Goal: Task Accomplishment & Management: Complete application form

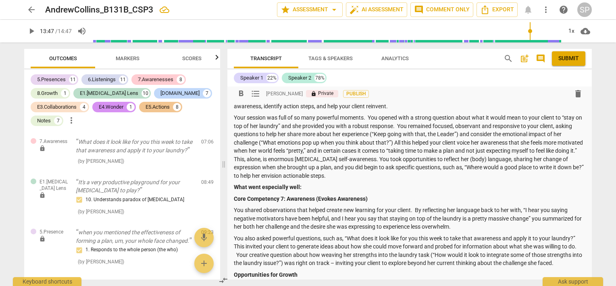
scroll to position [40, 0]
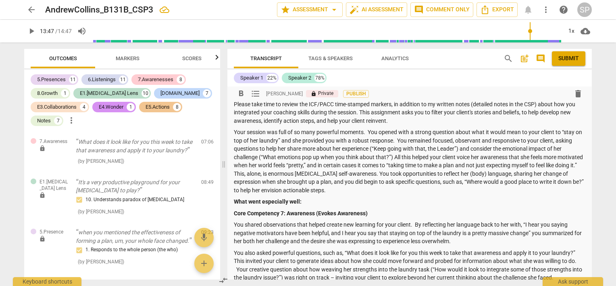
click at [292, 201] on strong "What went especially well:" at bounding box center [268, 201] width 68 height 6
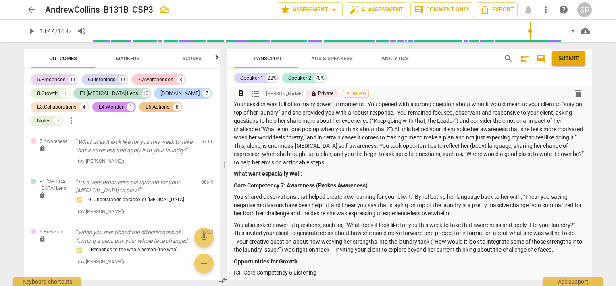
scroll to position [81, 0]
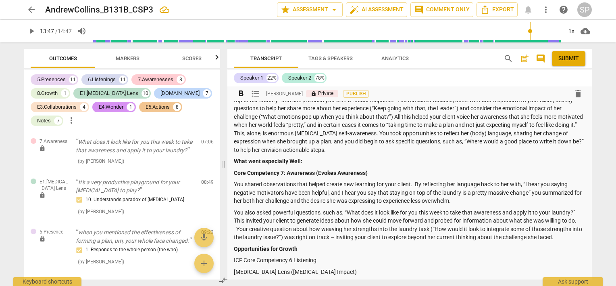
click at [237, 226] on p "You also asked powerful questions, such as, “What does it look like for you thi…" at bounding box center [410, 224] width 352 height 33
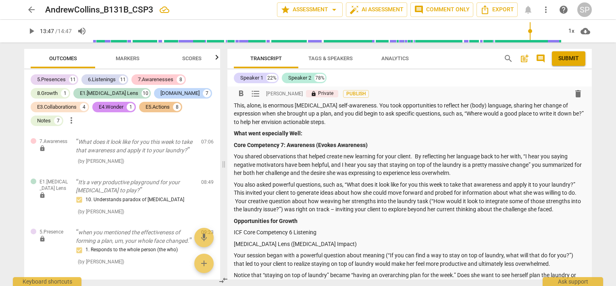
scroll to position [121, 0]
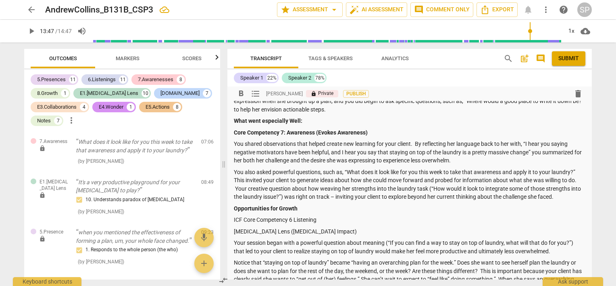
click at [245, 251] on p "Your session began with a powerful question about meaning (“If you can find a w…" at bounding box center [410, 246] width 352 height 17
click at [330, 251] on p "Your session began with a powerful question about meaning (“If you can find a w…" at bounding box center [410, 246] width 352 height 17
click at [310, 251] on p "Your session began with a powerful question about meaning (“If you can find a w…" at bounding box center [410, 246] width 352 height 17
click at [311, 251] on p "Your session began with a powerful question about meaning (“If you can find a w…" at bounding box center [410, 246] width 352 height 17
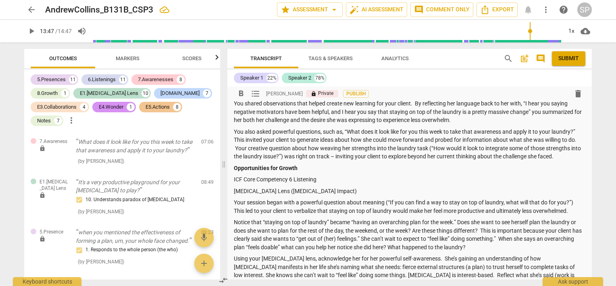
click at [477, 230] on p "Notice that “staying on top of laundry” became “having an overarching plan for …" at bounding box center [410, 234] width 352 height 33
click at [474, 232] on p "Notice that “staying on top of laundry” became “having an overarching plan for …" at bounding box center [410, 234] width 352 height 33
click at [261, 238] on p "Notice that “staying on top of laundry” became “having an overarching plan for …" at bounding box center [410, 234] width 352 height 33
click at [360, 247] on p "Notice that “staying on top of laundry” became “having an overarching plan for …" at bounding box center [410, 234] width 352 height 33
click at [432, 246] on p "Notice that “staying on top of laundry” became “having an overarching plan for …" at bounding box center [410, 234] width 352 height 33
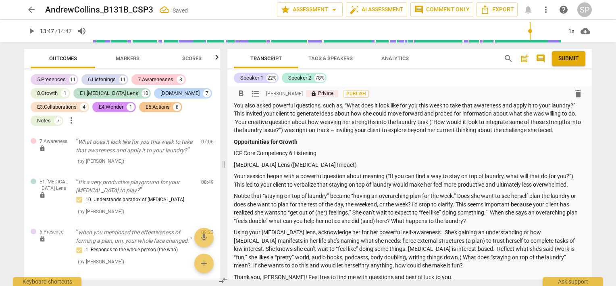
scroll to position [202, 0]
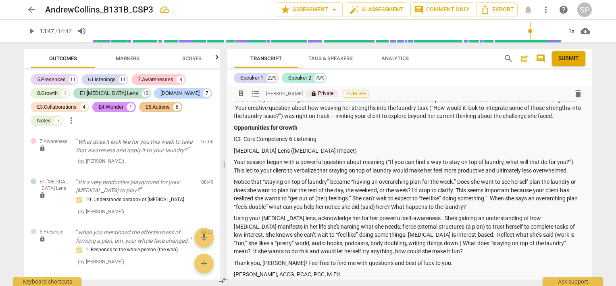
click at [332, 226] on p "Using your [MEDICAL_DATA] lens, acknowledge her for her powerful self-awareness…" at bounding box center [410, 235] width 352 height 42
click at [376, 245] on p "Using your [MEDICAL_DATA] lens, acknowledge her for her powerful self-awareness…" at bounding box center [410, 235] width 352 height 42
click at [350, 242] on p "Using your [MEDICAL_DATA] lens, acknowledge her for her powerful self-awareness…" at bounding box center [410, 235] width 352 height 42
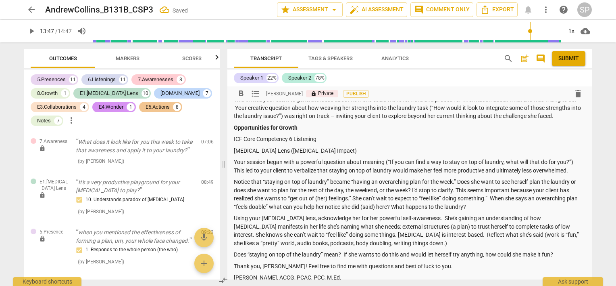
click at [247, 255] on p "Does “staying on top of the laundry” mean? If she wants to do this and would le…" at bounding box center [410, 254] width 352 height 8
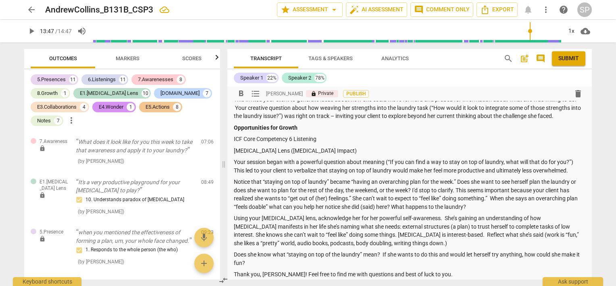
click at [277, 255] on p "Does she know what “staying on top of the laundry” mean? If she wants to do thi…" at bounding box center [410, 258] width 352 height 17
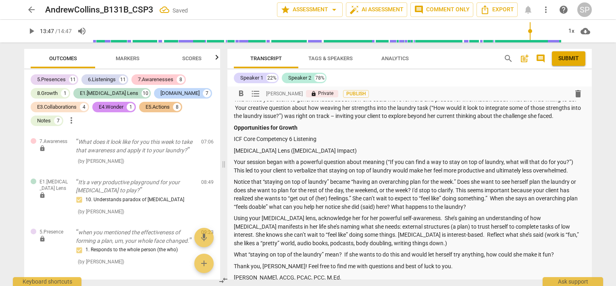
click at [247, 252] on p "What “staying on top of the laundry” mean? If she wants to do this and would le…" at bounding box center [410, 254] width 352 height 8
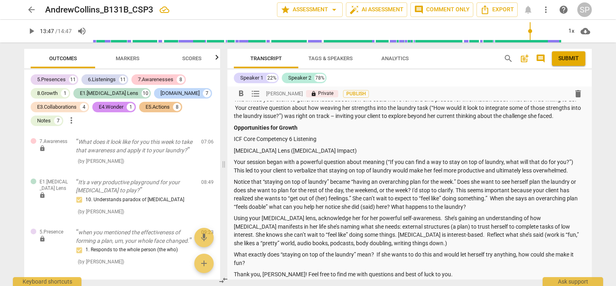
click at [431, 253] on p "What exactly does “staying on top of the laundry” mean? If she wants to do this…" at bounding box center [410, 258] width 352 height 17
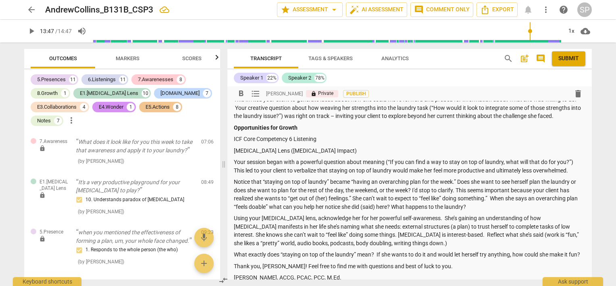
scroll to position [242, 0]
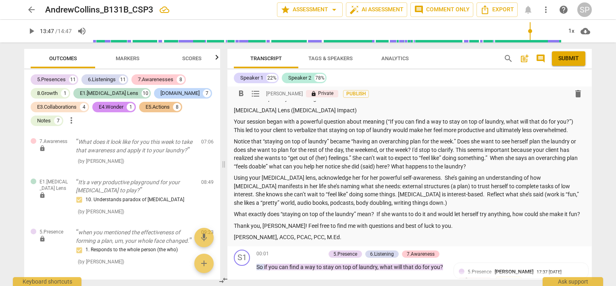
click at [366, 201] on p "Using your [MEDICAL_DATA] lens, acknowledge her for her powerful self-awareness…" at bounding box center [410, 189] width 352 height 33
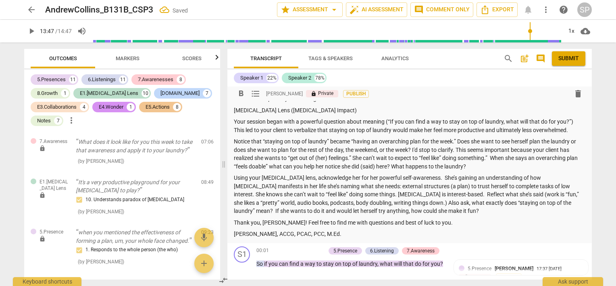
click at [305, 211] on p "Using your [MEDICAL_DATA] lens, acknowledge her for her powerful self-awareness…" at bounding box center [410, 194] width 352 height 42
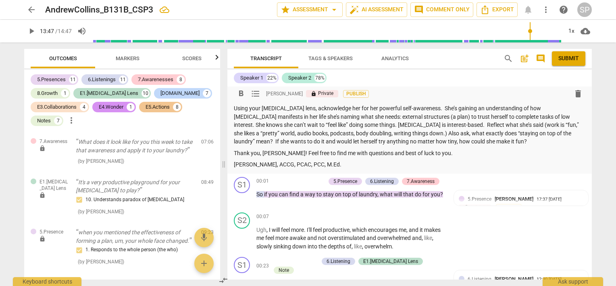
scroll to position [323, 0]
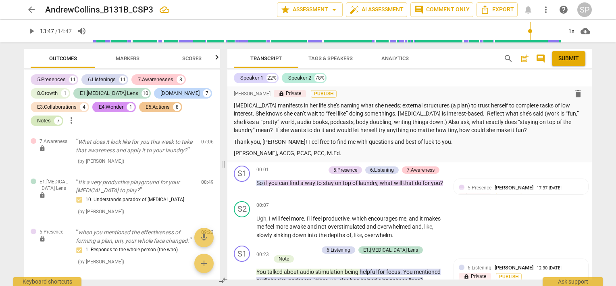
click at [52, 122] on div "Notes 7" at bounding box center [47, 120] width 33 height 10
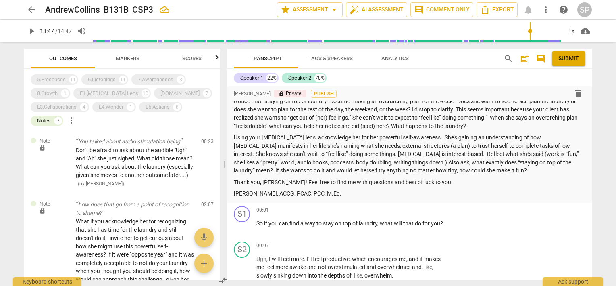
scroll to position [121, 0]
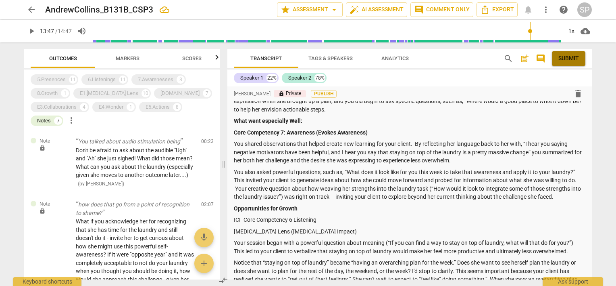
click at [573, 55] on span "Submit" at bounding box center [569, 58] width 21 height 8
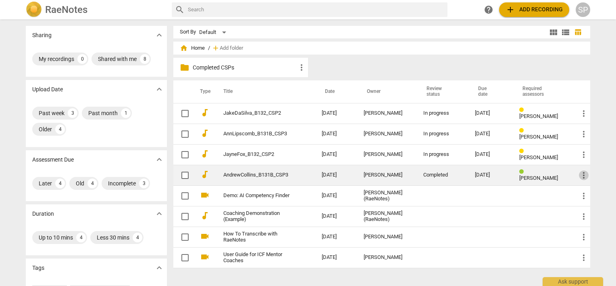
click at [579, 173] on span "more_vert" at bounding box center [584, 175] width 10 height 10
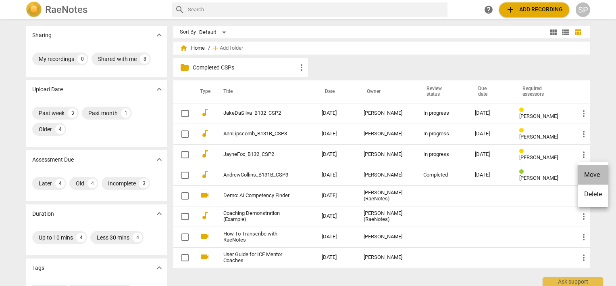
click at [589, 174] on li "Move" at bounding box center [593, 174] width 31 height 19
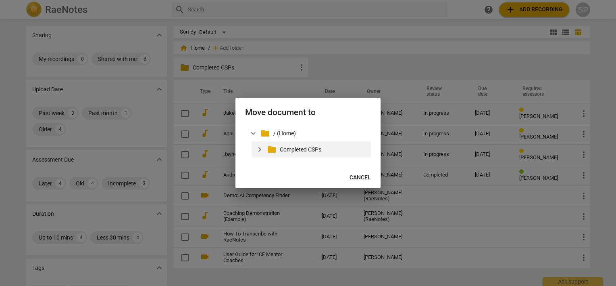
click at [304, 148] on p "Completed CSPs" at bounding box center [324, 149] width 88 height 8
